Goal: Information Seeking & Learning: Learn about a topic

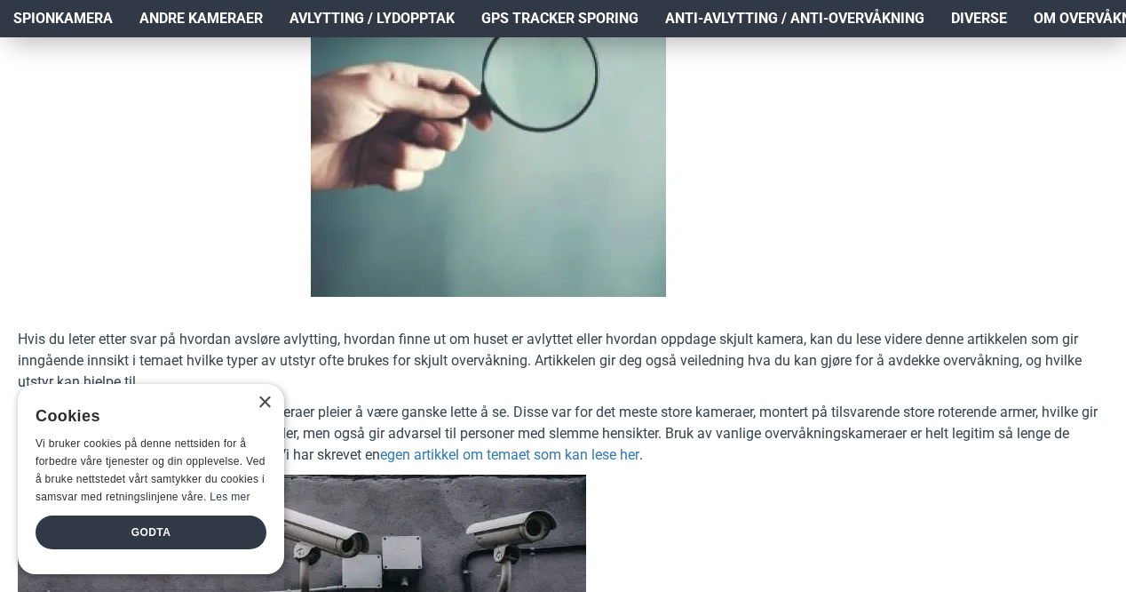
scroll to position [499, 0]
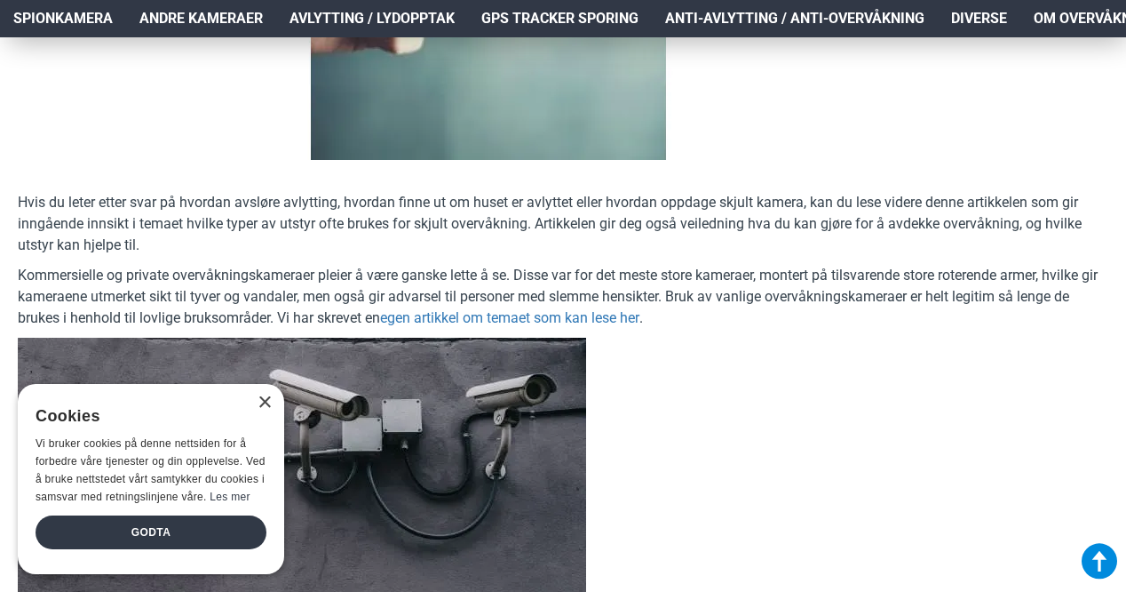
click at [272, 384] on div "× Cookies Vi bruker cookies på denne nettsiden for å forbedre våre tjenester og…" at bounding box center [151, 479] width 266 height 190
click at [264, 396] on div "×" at bounding box center [264, 402] width 13 height 13
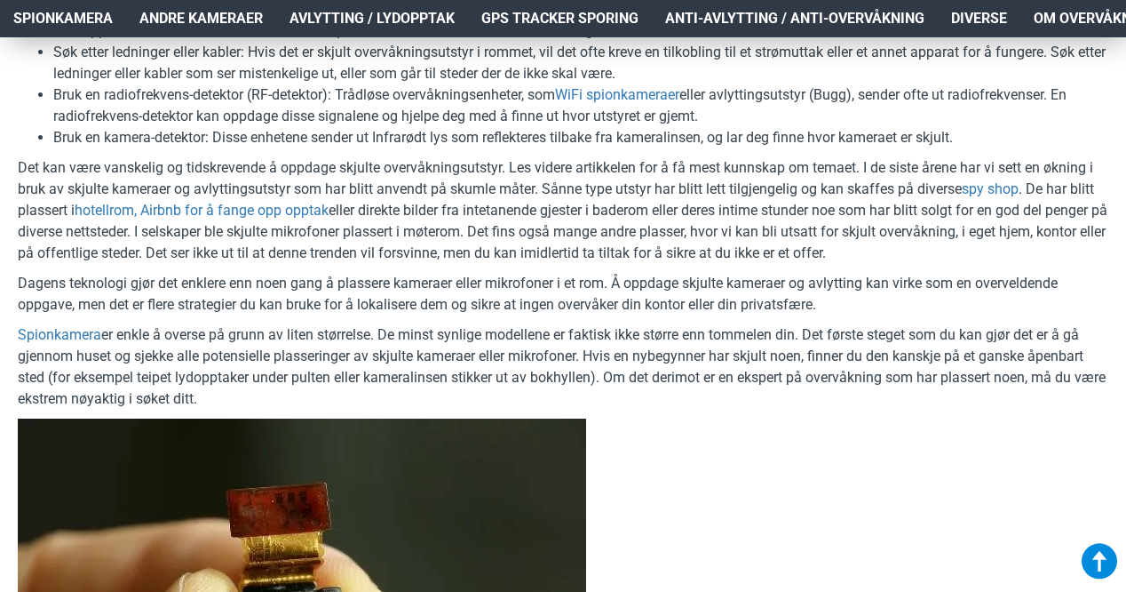
scroll to position [1283, 0]
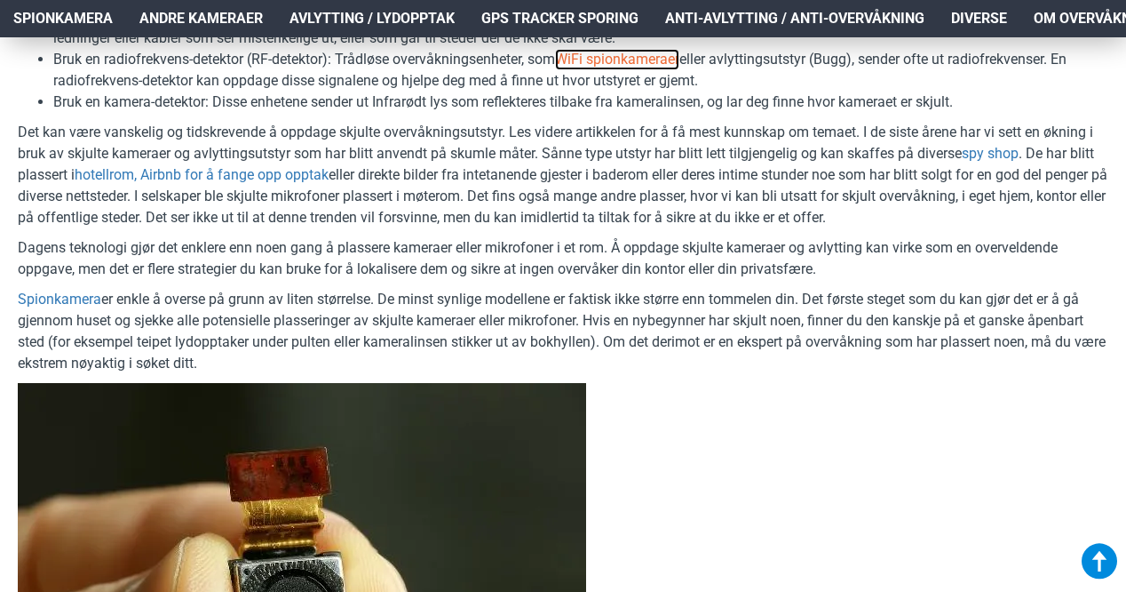
click at [612, 59] on link "WiFi spionkameraer" at bounding box center [617, 59] width 124 height 21
click at [886, 446] on p at bounding box center [563, 543] width 1091 height 320
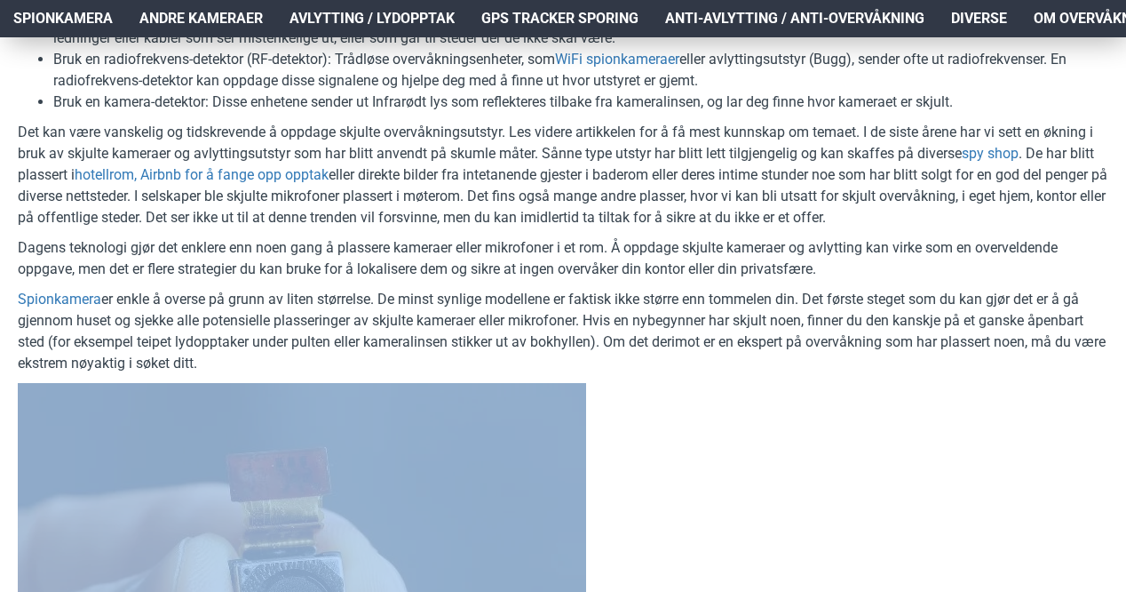
click at [885, 446] on p at bounding box center [563, 543] width 1091 height 320
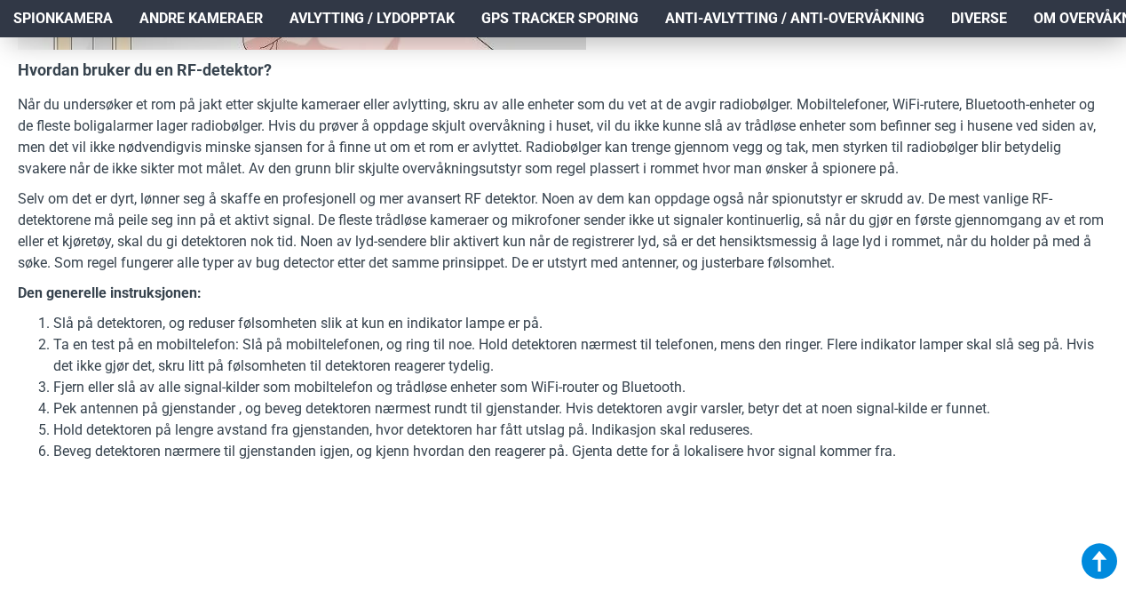
scroll to position [4687, 0]
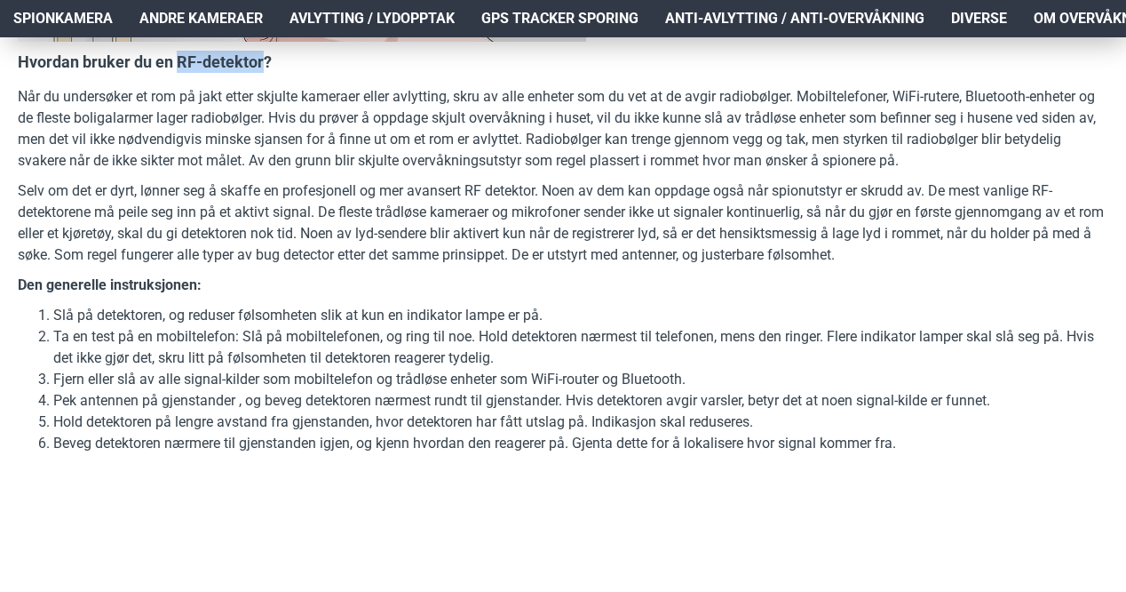
drag, startPoint x: 177, startPoint y: 248, endPoint x: 259, endPoint y: 248, distance: 82.6
click at [259, 73] on h4 "Hvordan bruker du en RF-detektor?" at bounding box center [563, 62] width 1091 height 22
copy h4 "RF-detektor"
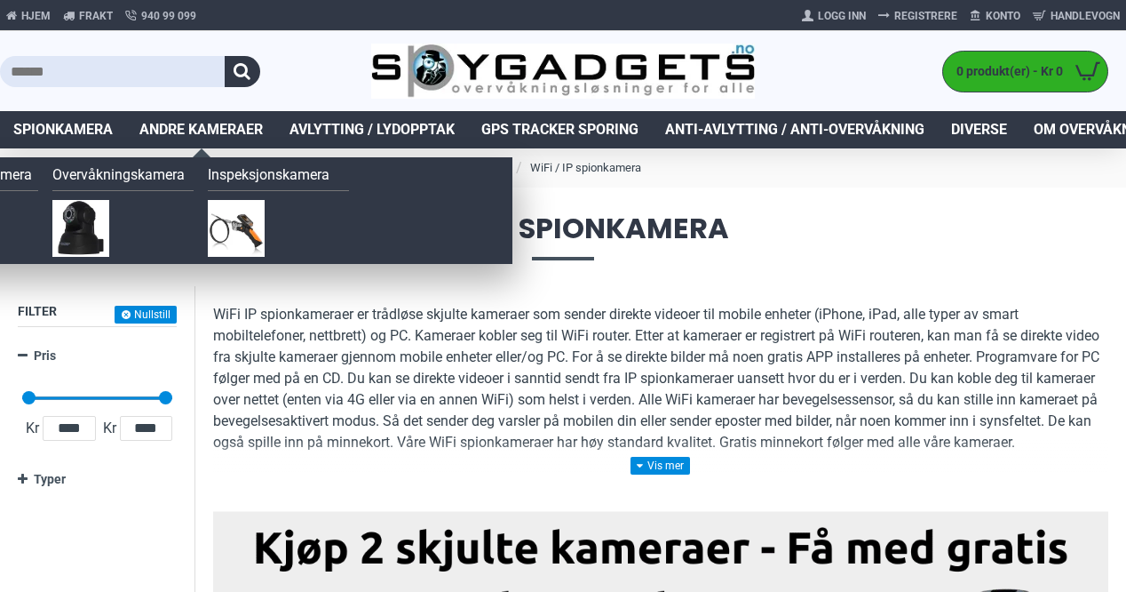
click at [209, 127] on span "Andre kameraer" at bounding box center [200, 129] width 123 height 21
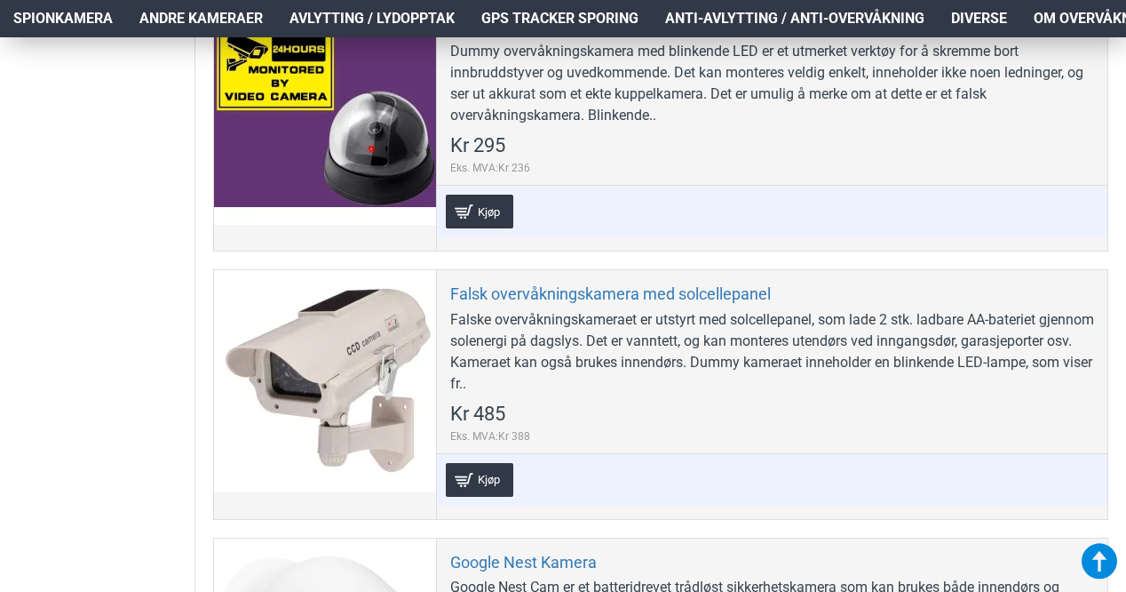
scroll to position [3530, 0]
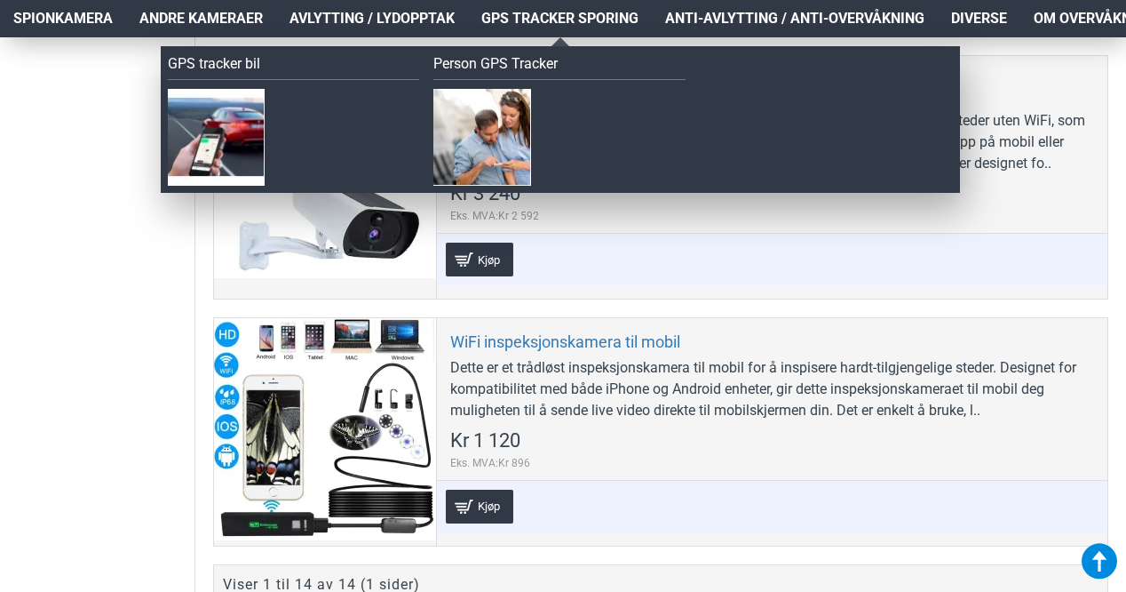
click at [536, 13] on span "GPS Tracker Sporing" at bounding box center [559, 18] width 157 height 21
